Goal: Information Seeking & Learning: Learn about a topic

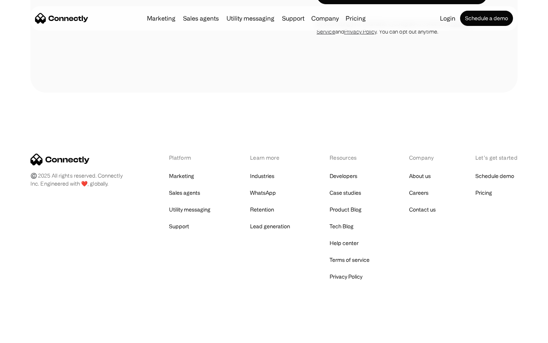
scroll to position [701, 0]
